Goal: Browse casually: Explore the website without a specific task or goal

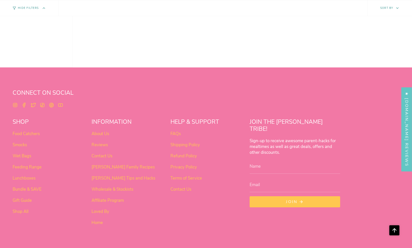
scroll to position [412, 0]
